Goal: Task Accomplishment & Management: Use online tool/utility

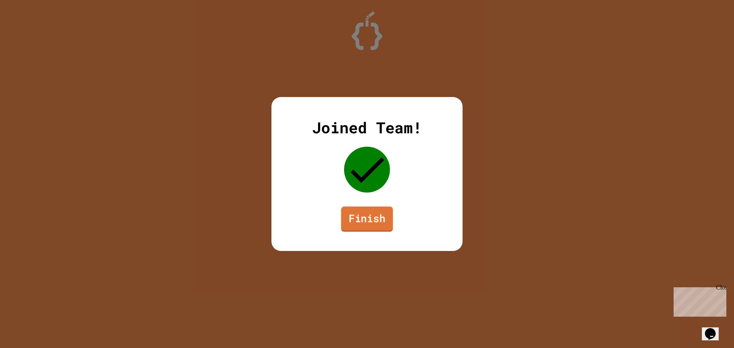
click at [364, 216] on link "Finish" at bounding box center [367, 219] width 52 height 25
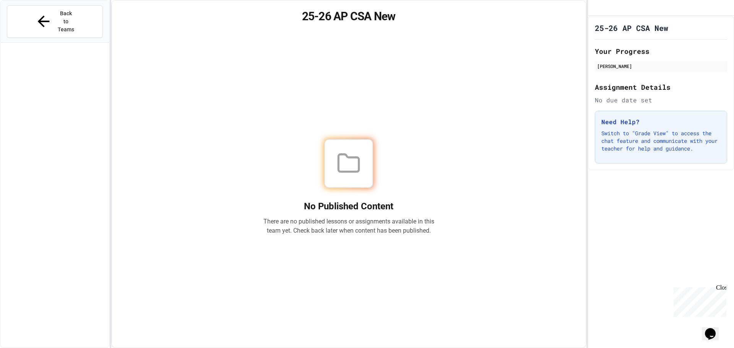
click at [90, 19] on button "Back to Teams" at bounding box center [55, 21] width 96 height 32
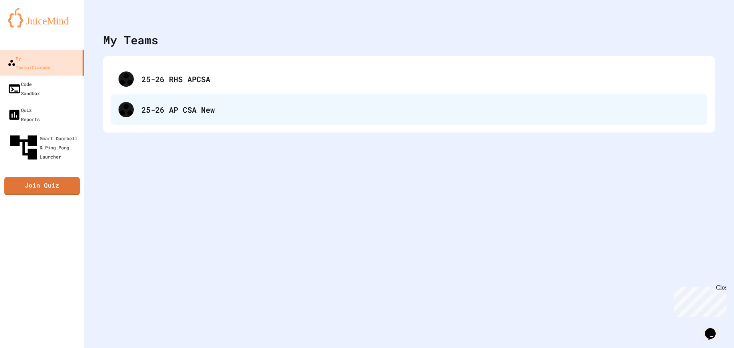
click at [210, 120] on div "25-26 AP CSA New" at bounding box center [409, 109] width 596 height 31
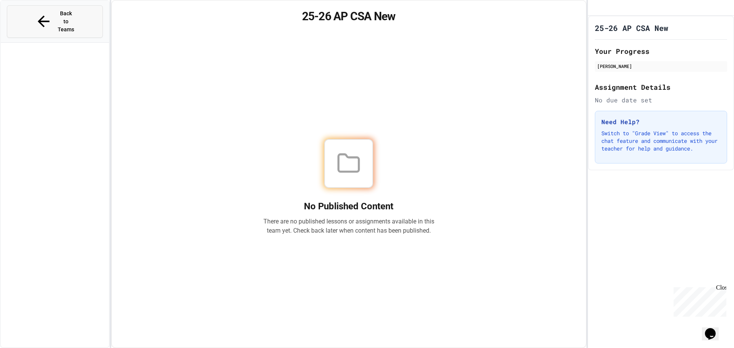
click at [97, 10] on button "Back to Teams" at bounding box center [55, 21] width 96 height 32
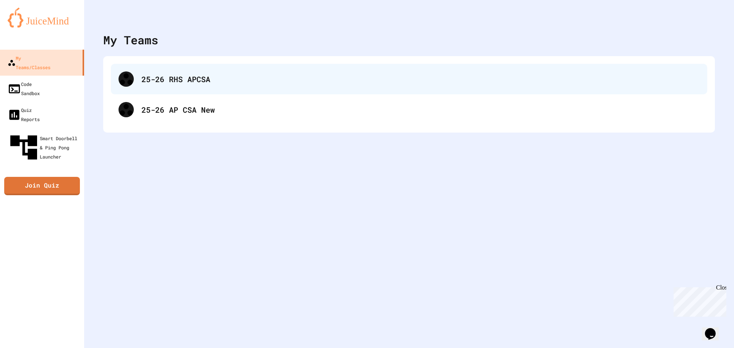
click at [180, 64] on div "25-26 RHS APCSA" at bounding box center [409, 79] width 596 height 31
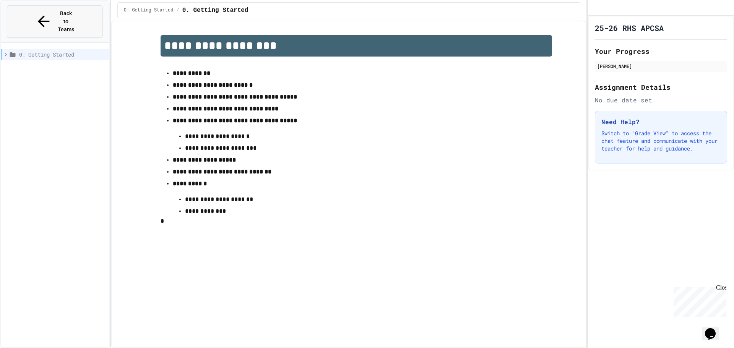
click at [90, 10] on button "Back to Teams" at bounding box center [55, 21] width 96 height 32
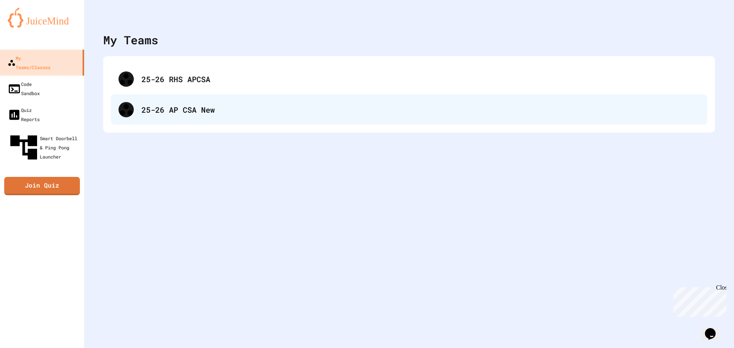
click at [161, 111] on div "25-26 AP CSA New" at bounding box center [420, 109] width 558 height 11
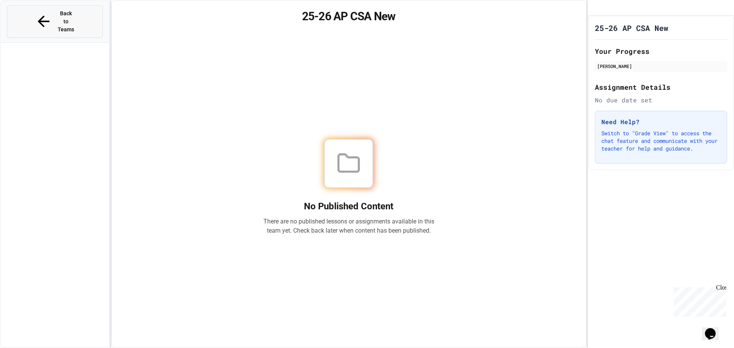
click at [60, 18] on button "Back to Teams" at bounding box center [55, 21] width 96 height 32
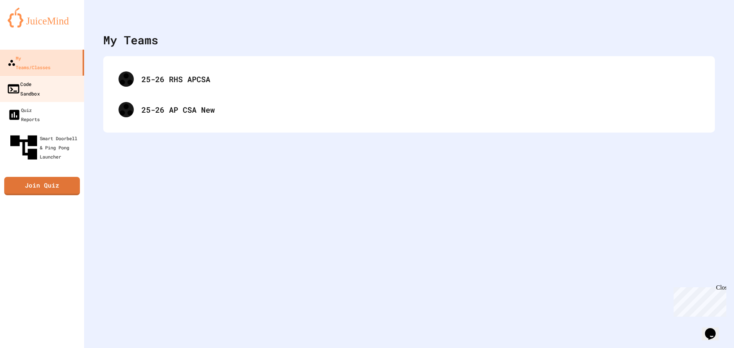
click at [24, 79] on div "Code Sandbox" at bounding box center [22, 88] width 33 height 19
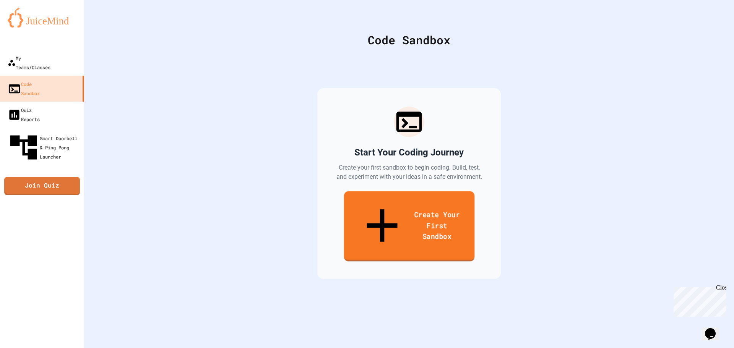
click at [399, 206] on link "Create Your First Sandbox" at bounding box center [409, 226] width 131 height 70
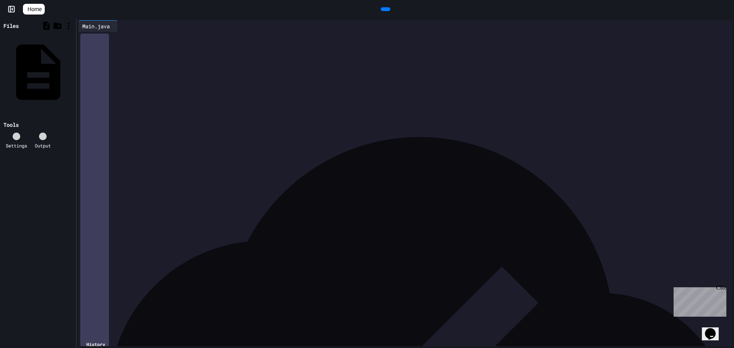
click at [224, 46] on div "****** ****** **** ***** ****** ******** *" at bounding box center [405, 45] width 631 height 8
drag, startPoint x: 227, startPoint y: 54, endPoint x: 114, endPoint y: 55, distance: 112.4
click at [114, 55] on div "**********" at bounding box center [405, 53] width 631 height 8
drag, startPoint x: 114, startPoint y: 55, endPoint x: 242, endPoint y: 52, distance: 128.1
click at [242, 52] on div "**********" at bounding box center [405, 53] width 631 height 8
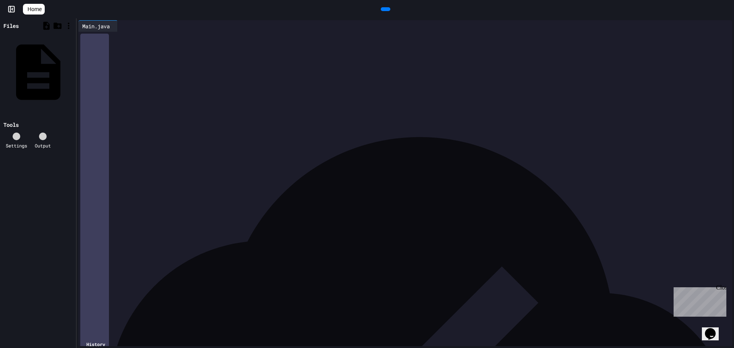
click at [86, 36] on span "⌄" at bounding box center [88, 37] width 4 height 6
click at [86, 36] on span "›" at bounding box center [88, 37] width 4 height 6
click at [88, 45] on span "⌄" at bounding box center [88, 45] width 4 height 6
click at [88, 45] on span "›" at bounding box center [88, 45] width 4 height 6
click at [88, 45] on span "⌄" at bounding box center [88, 45] width 4 height 6
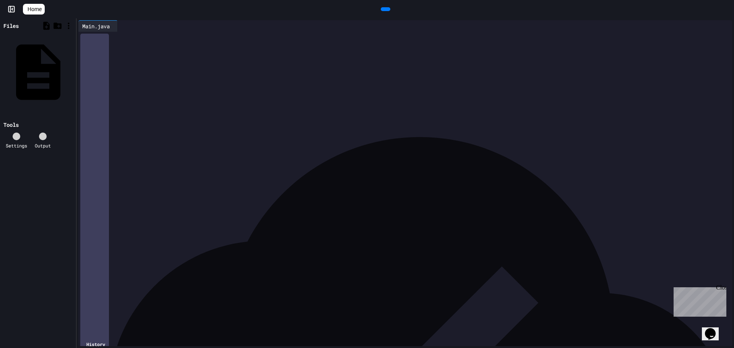
click at [88, 45] on span "›" at bounding box center [88, 45] width 4 height 6
click at [125, 55] on div at bounding box center [405, 53] width 631 height 8
click at [115, 62] on div "*" at bounding box center [405, 60] width 631 height 8
click at [106, 68] on div "*" at bounding box center [405, 68] width 631 height 8
click at [112, 63] on div "*" at bounding box center [405, 60] width 631 height 8
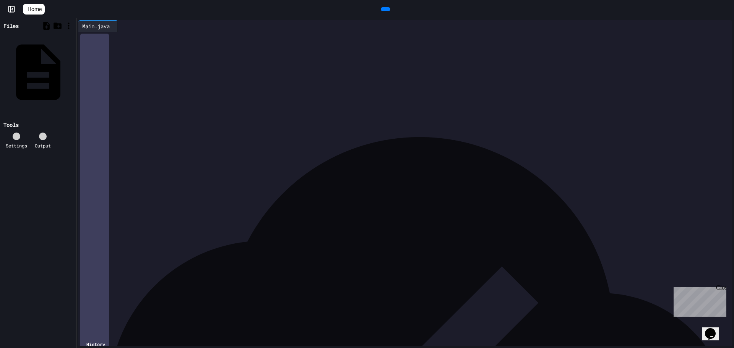
click at [88, 46] on span "⌄" at bounding box center [88, 45] width 4 height 6
click at [88, 40] on span "⌄" at bounding box center [88, 37] width 4 height 6
click at [88, 40] on span "›" at bounding box center [88, 37] width 4 height 6
click at [89, 43] on span "›" at bounding box center [88, 45] width 4 height 6
click at [88, 39] on span "⌄" at bounding box center [88, 37] width 4 height 6
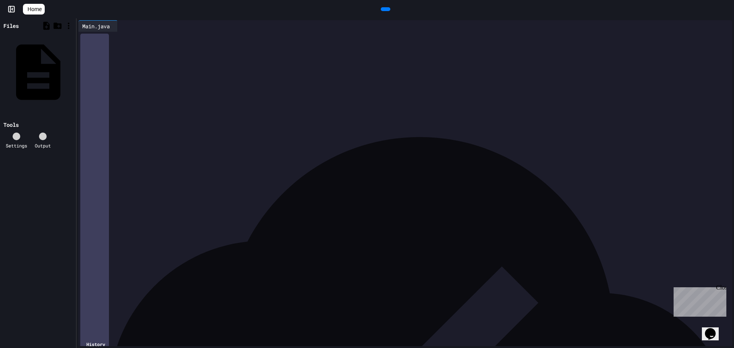
click at [88, 39] on span "›" at bounding box center [88, 37] width 4 height 6
click at [88, 42] on span "⌄" at bounding box center [88, 45] width 4 height 6
click at [88, 38] on span "⌄" at bounding box center [88, 37] width 4 height 6
click at [87, 40] on span "›" at bounding box center [88, 37] width 4 height 6
click at [88, 44] on span "›" at bounding box center [88, 45] width 4 height 6
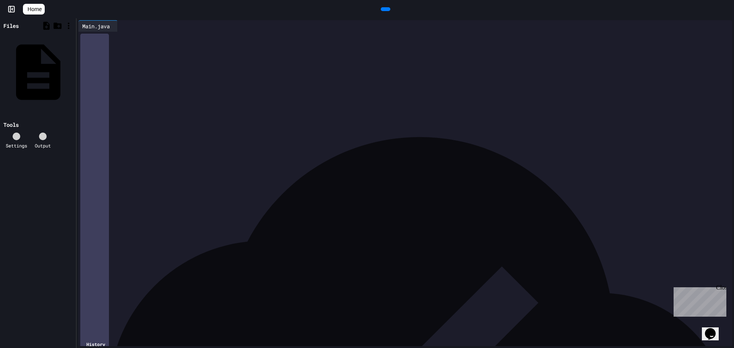
click at [175, 348] on div at bounding box center [367, 349] width 734 height 0
click at [109, 53] on div at bounding box center [405, 53] width 631 height 8
click at [712, 328] on button "Opens Chat This icon Opens the chat window." at bounding box center [710, 334] width 17 height 13
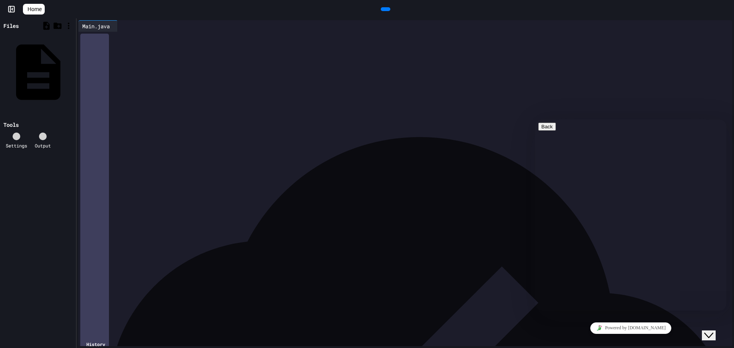
click at [712, 331] on button "Close Chat This icon closes the chat window." at bounding box center [709, 336] width 14 height 10
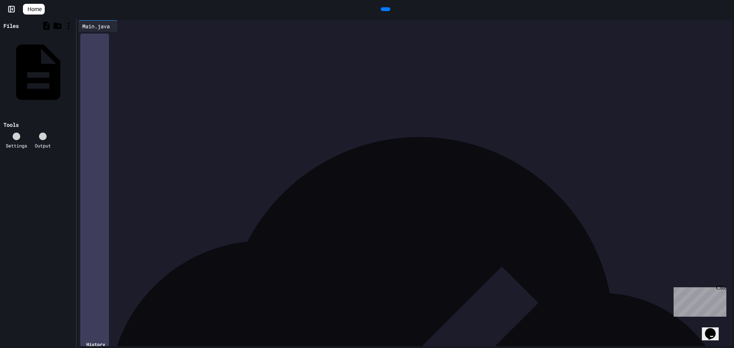
click at [712, 328] on button "Opens Chat This icon Opens the chat window." at bounding box center [710, 334] width 17 height 13
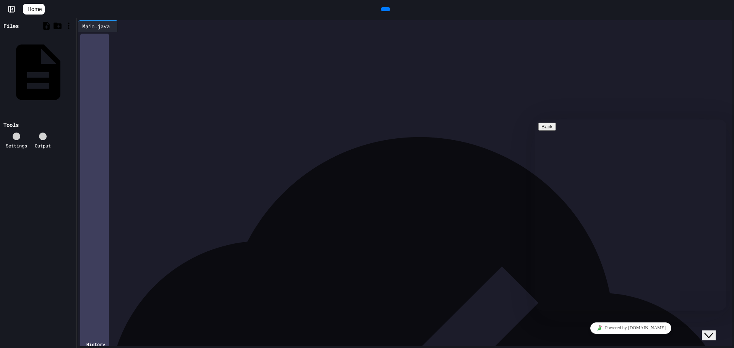
click at [712, 331] on icon "Close Chat This icon closes the chat window." at bounding box center [708, 335] width 9 height 9
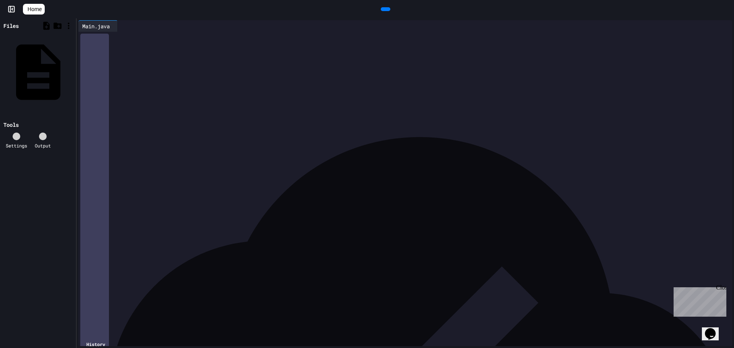
drag, startPoint x: 97, startPoint y: 58, endPoint x: 146, endPoint y: 62, distance: 49.5
click at [159, 54] on div "**********" at bounding box center [411, 52] width 642 height 41
drag, startPoint x: 142, startPoint y: 68, endPoint x: 112, endPoint y: 34, distance: 45.2
click at [112, 34] on div "**********" at bounding box center [411, 52] width 642 height 41
click at [122, 52] on div at bounding box center [405, 53] width 631 height 8
